Goal: Task Accomplishment & Management: Manage account settings

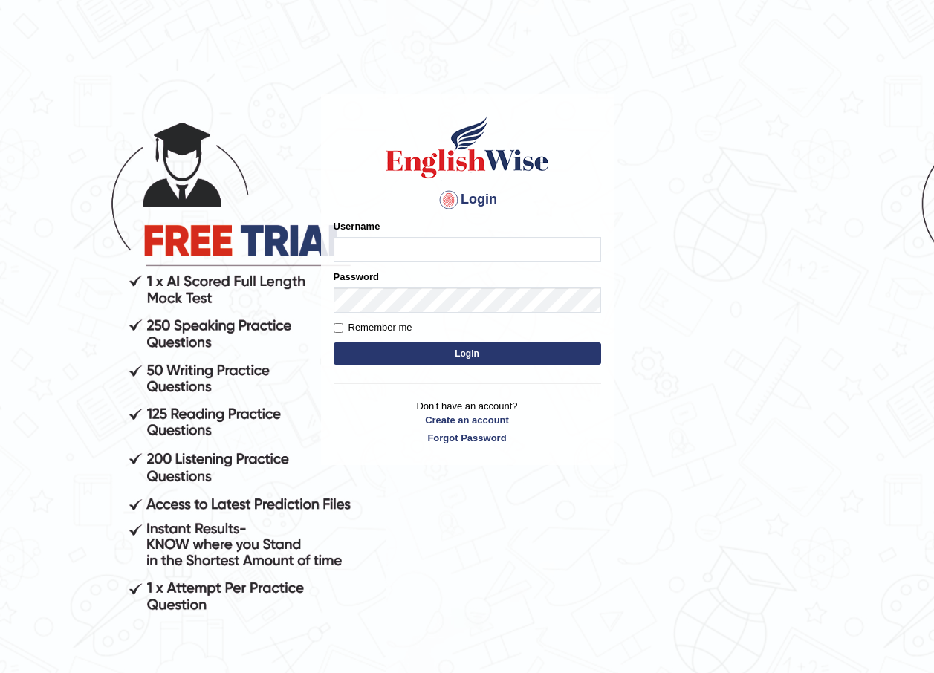
click at [401, 238] on input "Username" at bounding box center [468, 249] width 268 height 25
type input "alihasan"
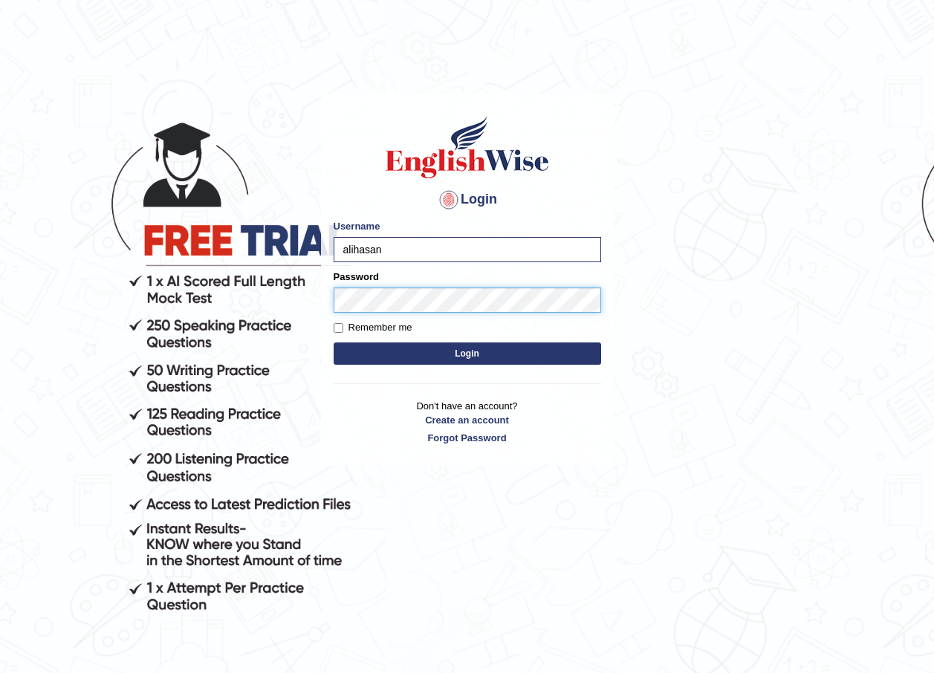
click at [334, 343] on button "Login" at bounding box center [468, 354] width 268 height 22
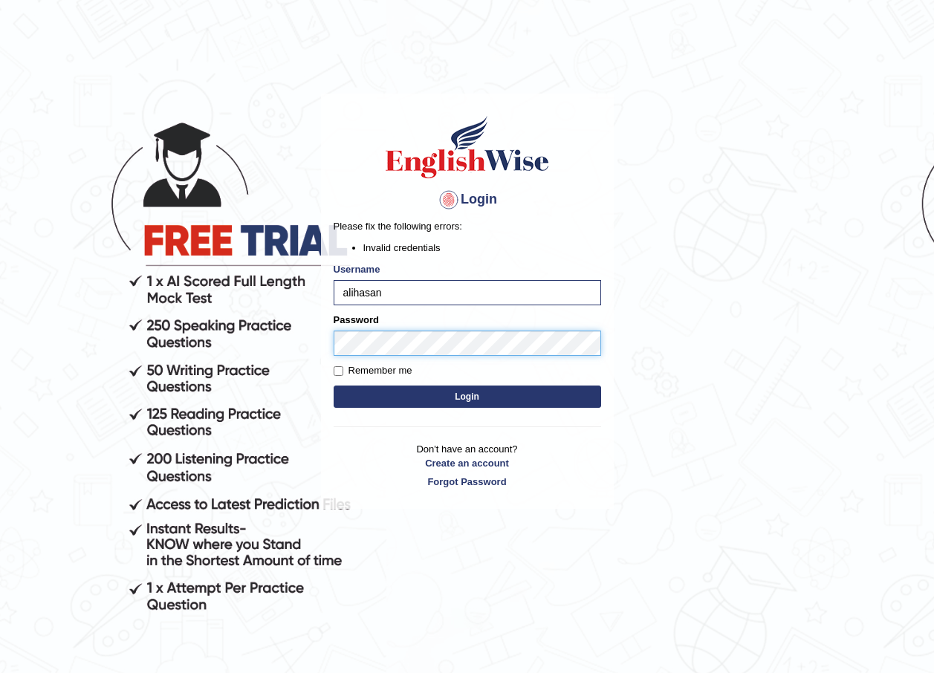
click at [334, 386] on button "Login" at bounding box center [468, 397] width 268 height 22
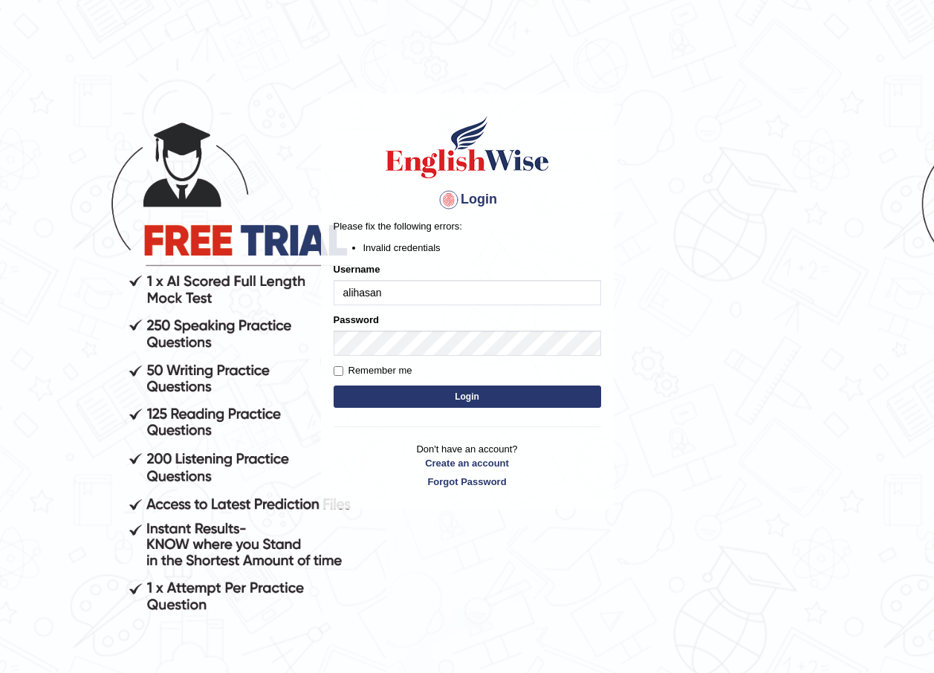
type input "alihasan"
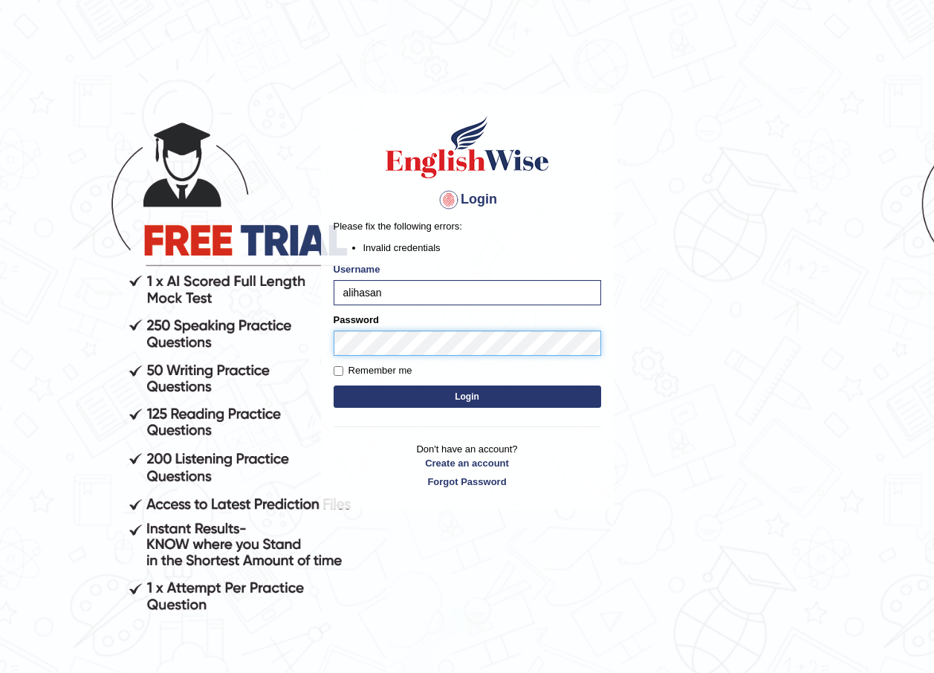
click at [334, 386] on button "Login" at bounding box center [468, 397] width 268 height 22
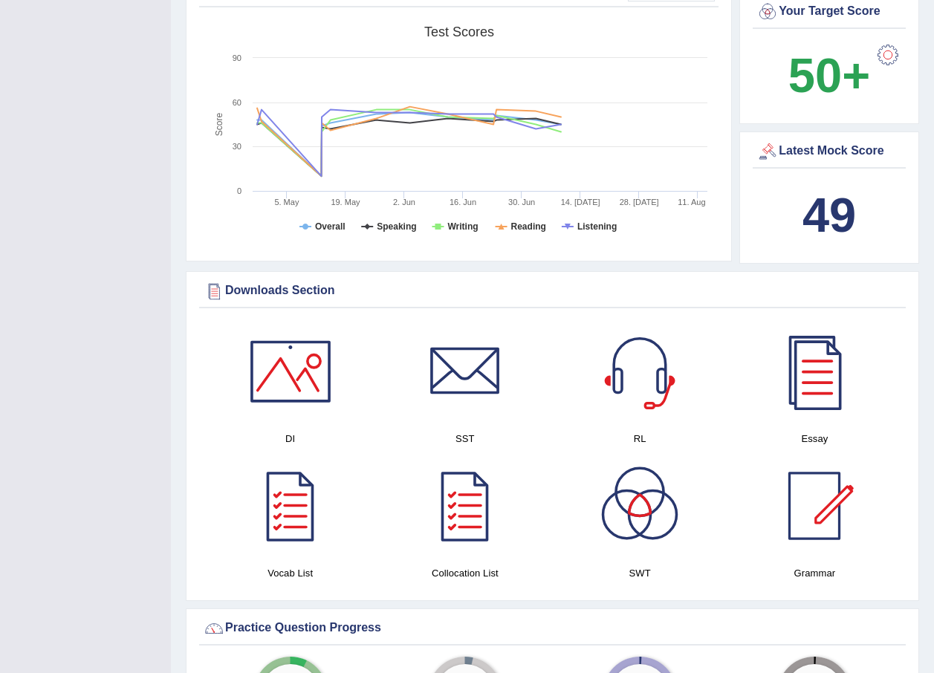
scroll to position [1989, 0]
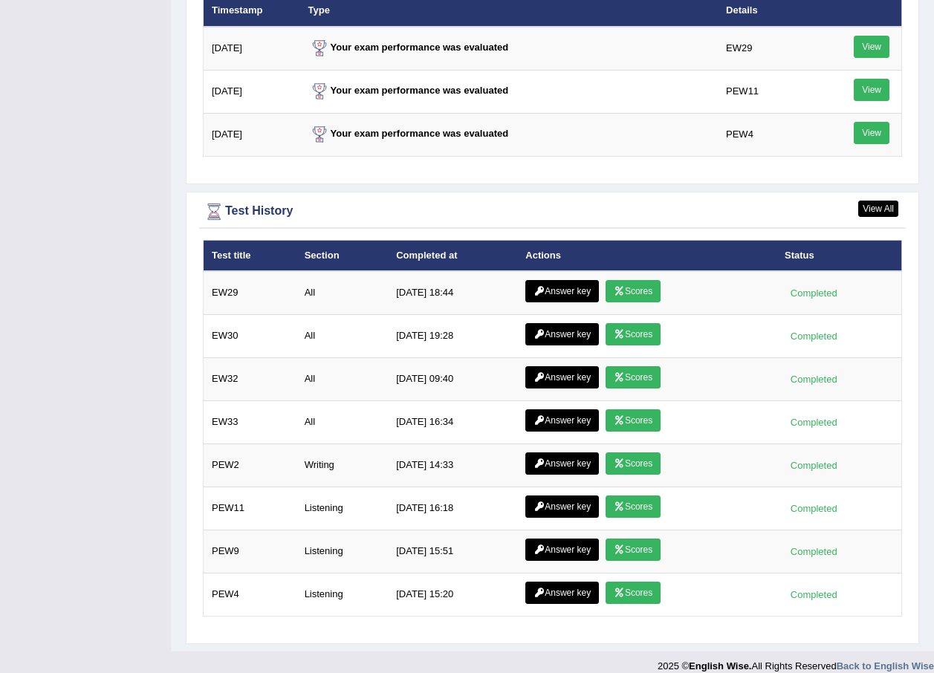
drag, startPoint x: 0, startPoint y: 0, endPoint x: 95, endPoint y: 402, distance: 413.1
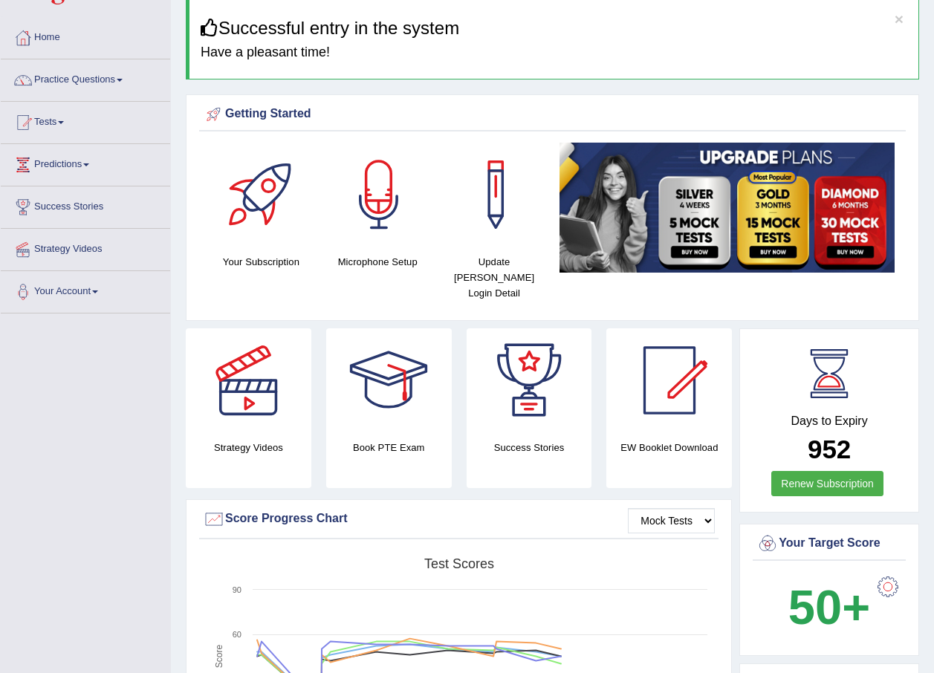
scroll to position [0, 0]
